Goal: Check status: Check status

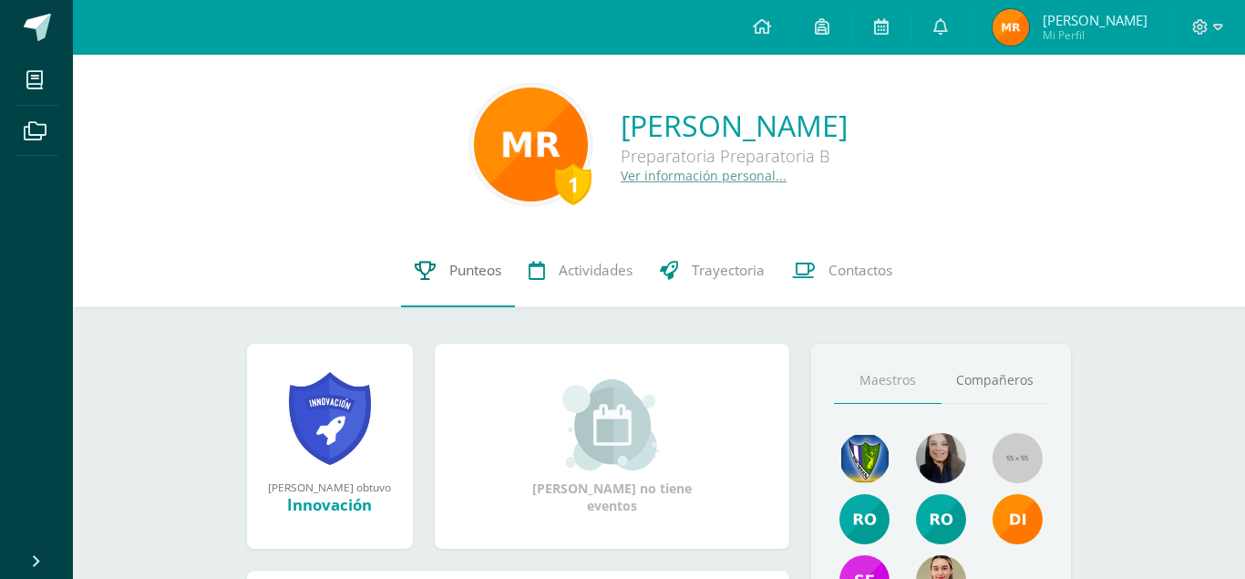
click at [484, 261] on link "Punteos" at bounding box center [458, 270] width 114 height 73
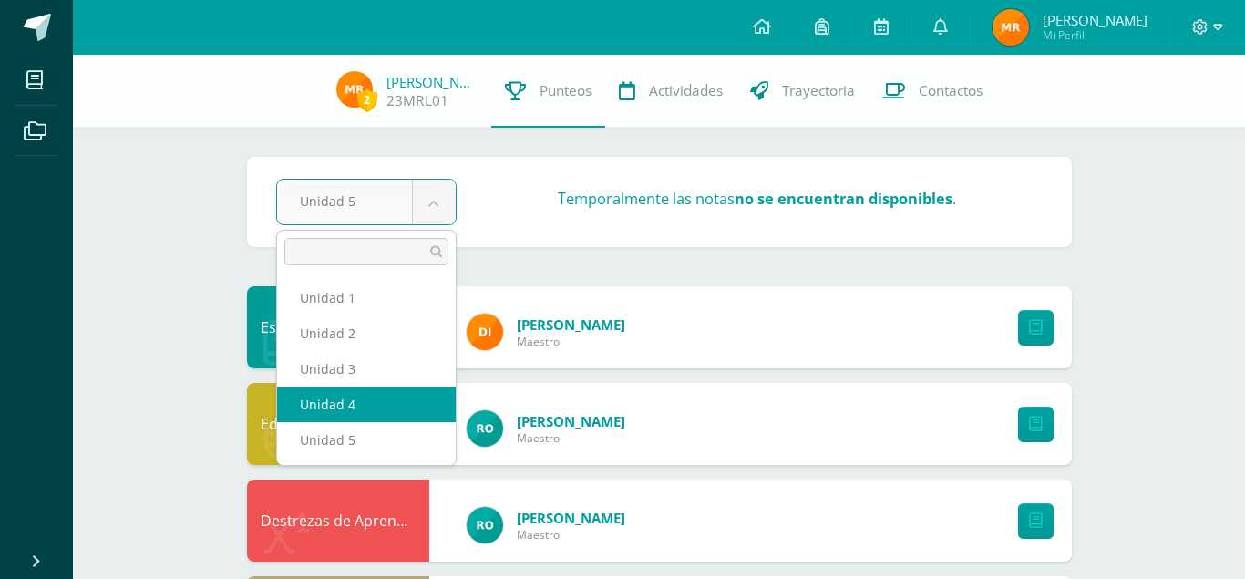
select select "Unidad 4"
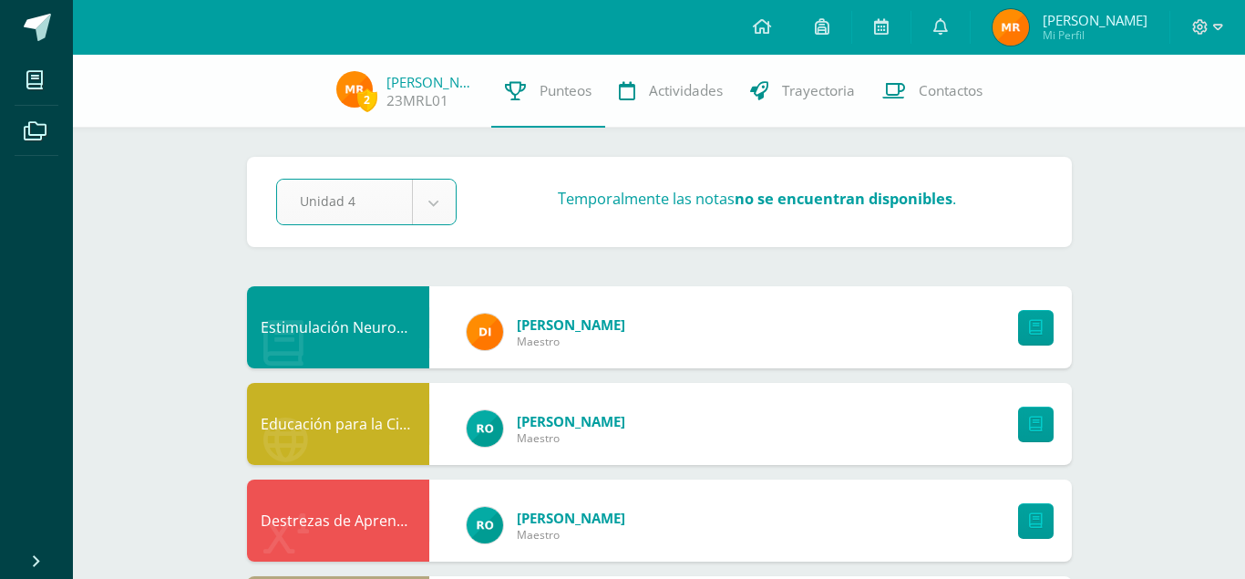
scroll to position [5, 0]
